Goal: Task Accomplishment & Management: Manage account settings

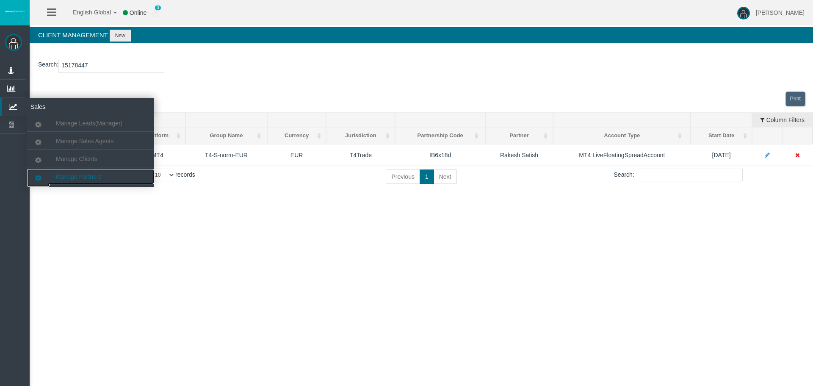
click at [92, 180] on link "Manage Partners" at bounding box center [90, 176] width 127 height 15
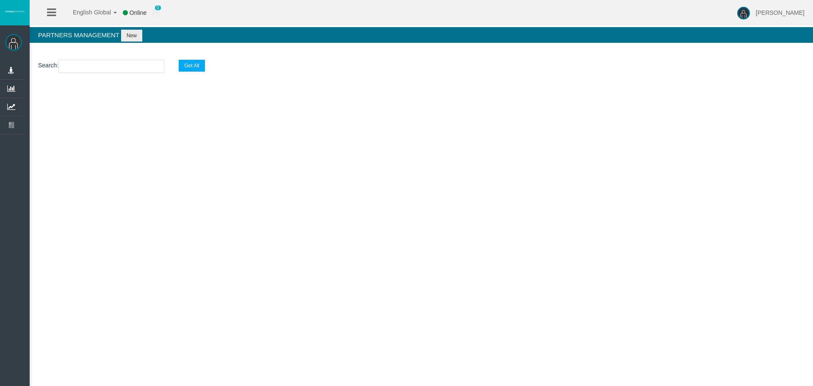
click at [94, 69] on input "text" at bounding box center [111, 66] width 106 height 13
paste input "IBszjb8"
type input "IBszjb8"
select select "25"
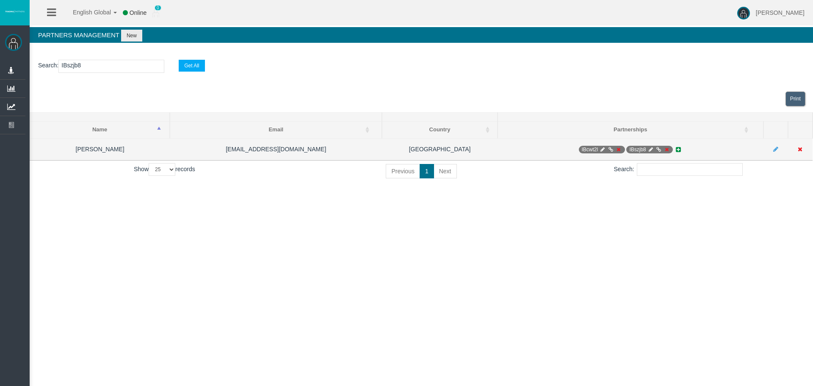
type input "IBszjb8"
click at [649, 149] on icon at bounding box center [650, 149] width 6 height 5
select select "0"
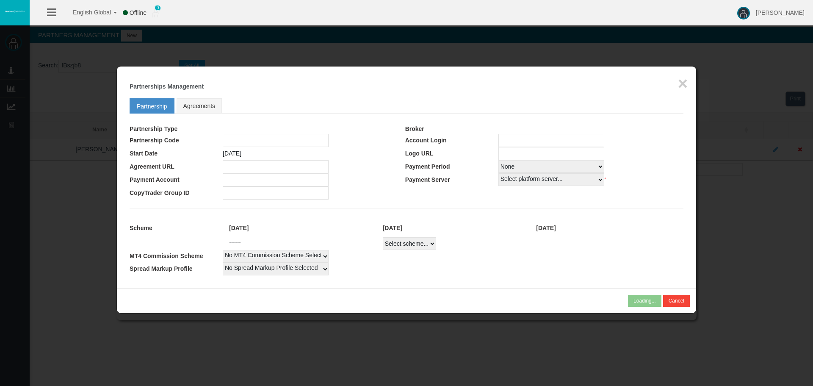
type input "IBszjb8"
type input "19268448"
select select "1"
type input "19268448"
select select "1"
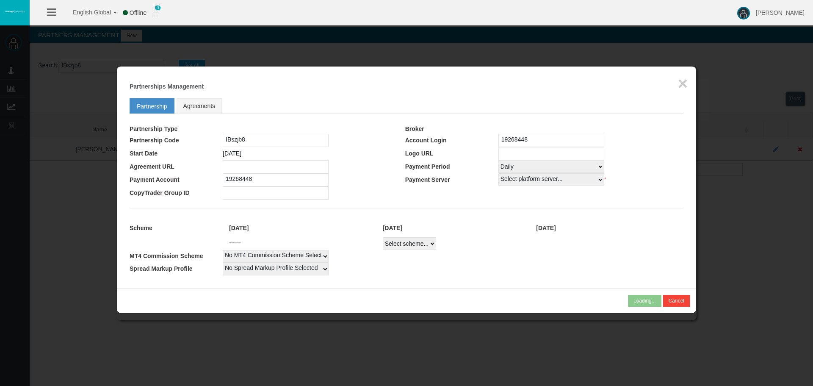
select select
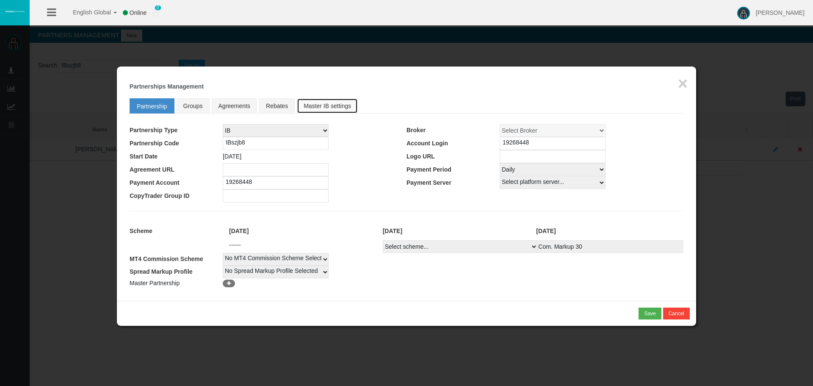
click at [330, 110] on link "Master IB settings" at bounding box center [327, 105] width 61 height 15
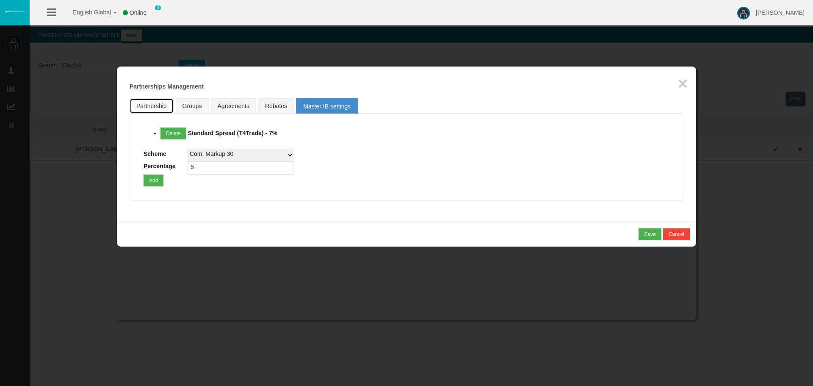
drag, startPoint x: 144, startPoint y: 106, endPoint x: 163, endPoint y: 108, distance: 19.6
click at [144, 106] on link "Partnership" at bounding box center [152, 105] width 44 height 15
select select "1"
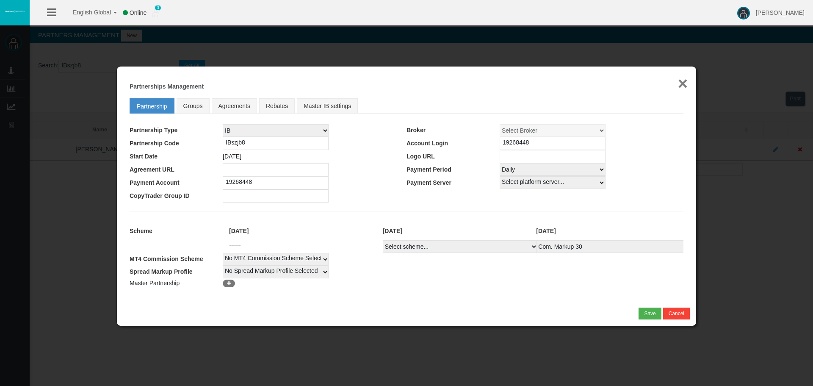
click at [685, 83] on button "×" at bounding box center [683, 83] width 10 height 17
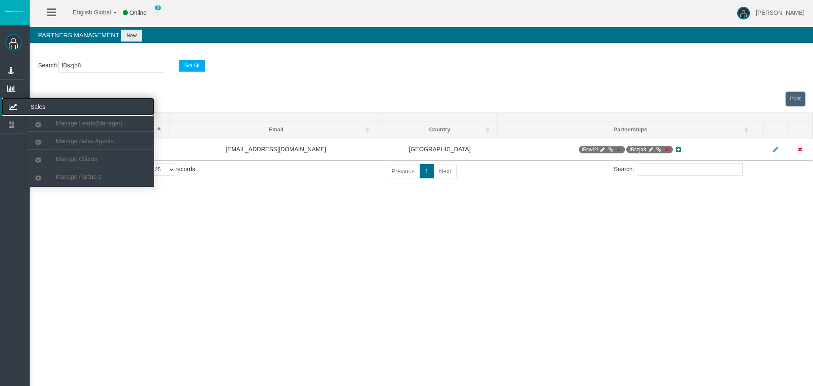
click at [16, 108] on icon at bounding box center [13, 107] width 22 height 18
click at [67, 159] on span "Manage Clients" at bounding box center [76, 158] width 41 height 7
